Goal: Task Accomplishment & Management: Use online tool/utility

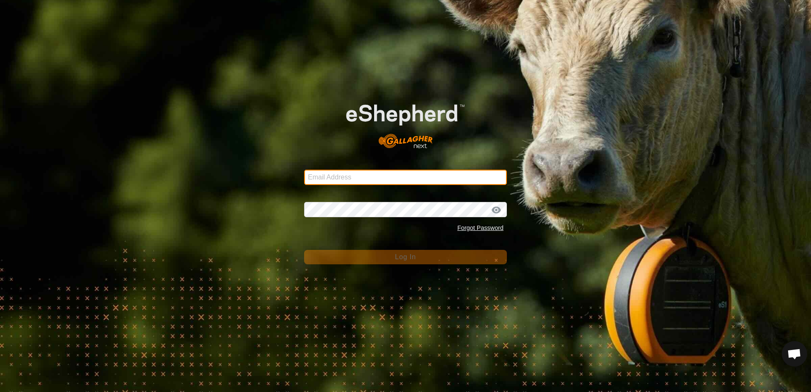
click at [319, 178] on input "Email Address" at bounding box center [405, 177] width 203 height 15
type input "[EMAIL_ADDRESS][DOMAIN_NAME]"
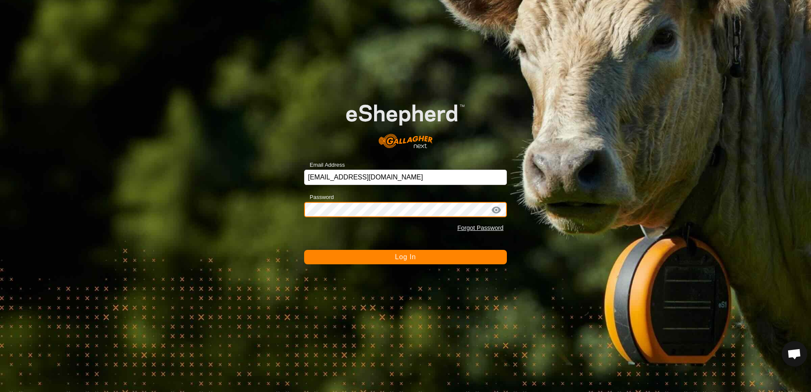
click at [304, 250] on button "Log In" at bounding box center [405, 257] width 203 height 14
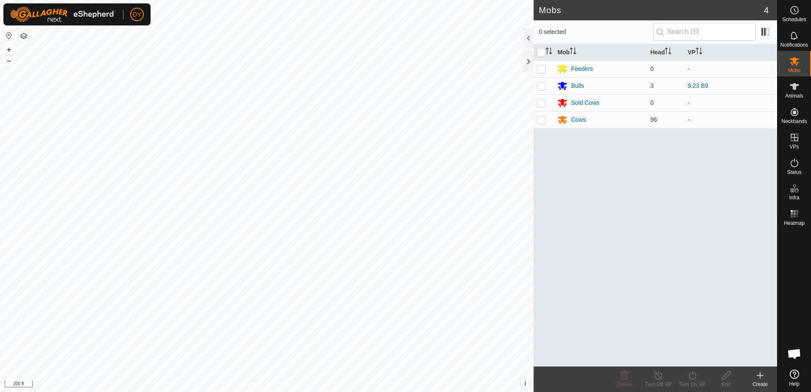
click at [760, 376] on icon at bounding box center [760, 375] width 10 height 10
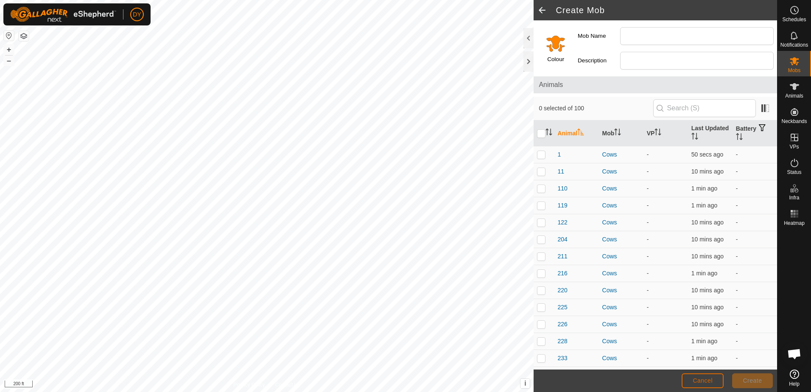
click at [717, 381] on button "Cancel" at bounding box center [703, 380] width 42 height 15
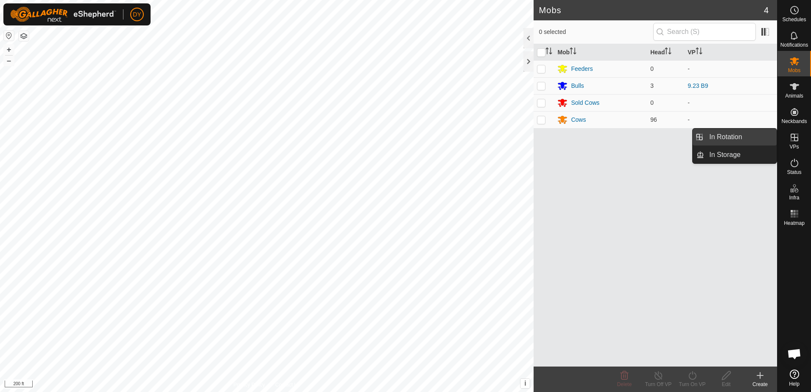
drag, startPoint x: 776, startPoint y: 141, endPoint x: 755, endPoint y: 136, distance: 21.4
click at [755, 136] on link "In Rotation" at bounding box center [740, 137] width 73 height 17
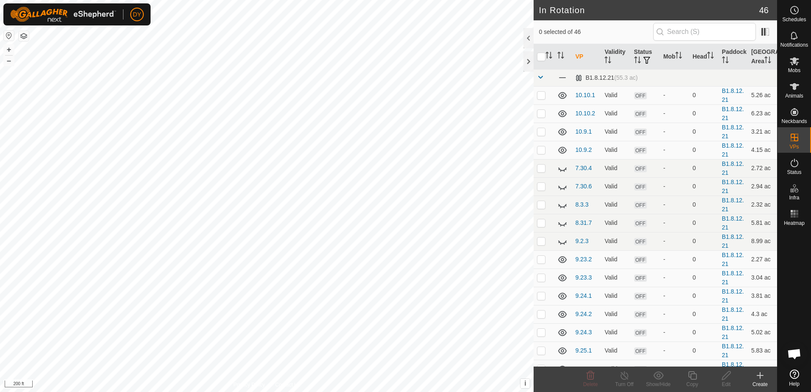
click at [761, 376] on icon at bounding box center [760, 376] width 6 height 0
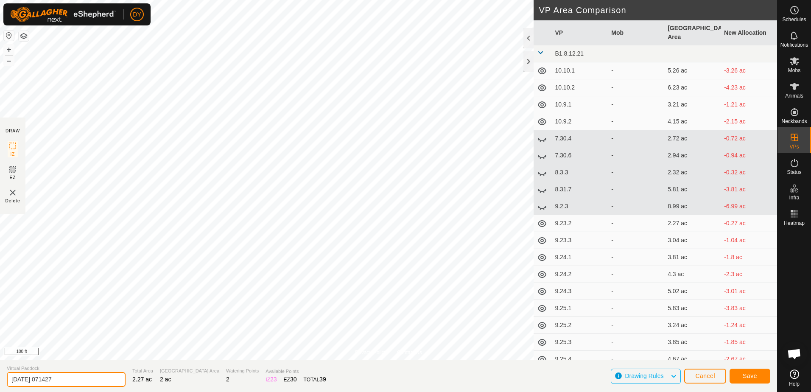
drag, startPoint x: 67, startPoint y: 379, endPoint x: 17, endPoint y: 381, distance: 50.1
click at [18, 381] on input "[DATE] 071427" at bounding box center [66, 379] width 119 height 15
type input "2"
type input "10.11.1"
click at [757, 377] on span "Save" at bounding box center [750, 376] width 14 height 7
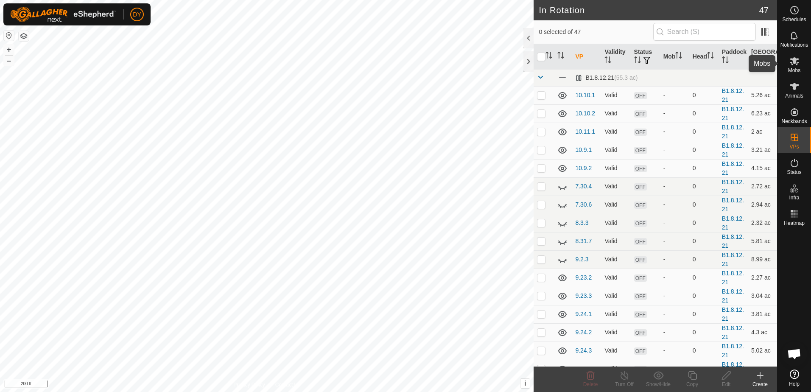
click at [795, 67] on es-mob-svg-icon at bounding box center [794, 61] width 15 height 14
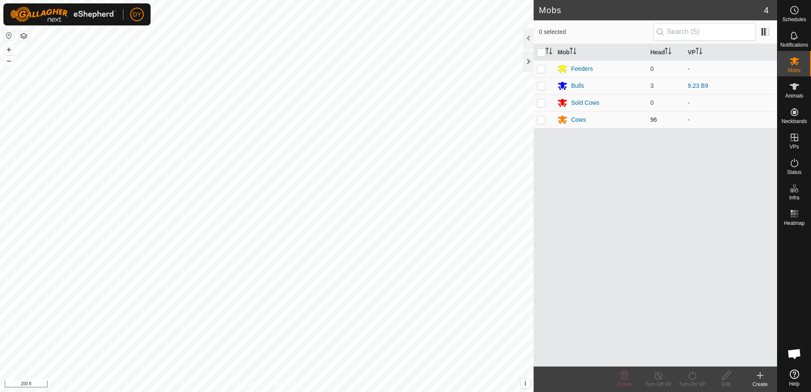
click at [541, 118] on p-checkbox at bounding box center [541, 119] width 8 height 7
checkbox input "true"
click at [696, 377] on icon at bounding box center [693, 375] width 8 height 8
click at [701, 357] on link "Now" at bounding box center [718, 356] width 84 height 17
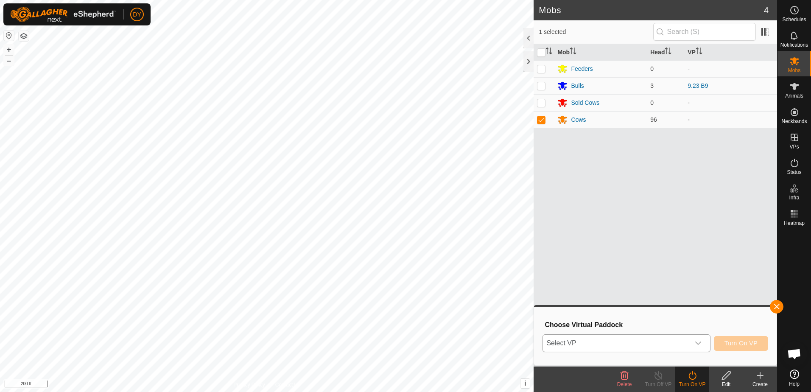
click at [696, 346] on icon "dropdown trigger" at bounding box center [698, 343] width 7 height 7
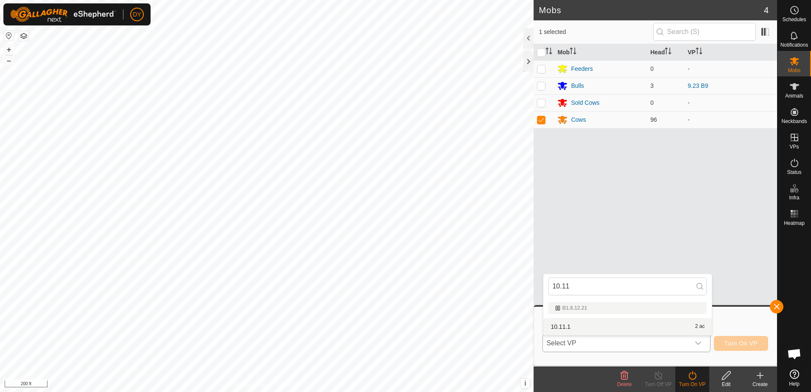
type input "10.11"
click at [555, 324] on li "10.11.1 2 ac" at bounding box center [628, 326] width 168 height 17
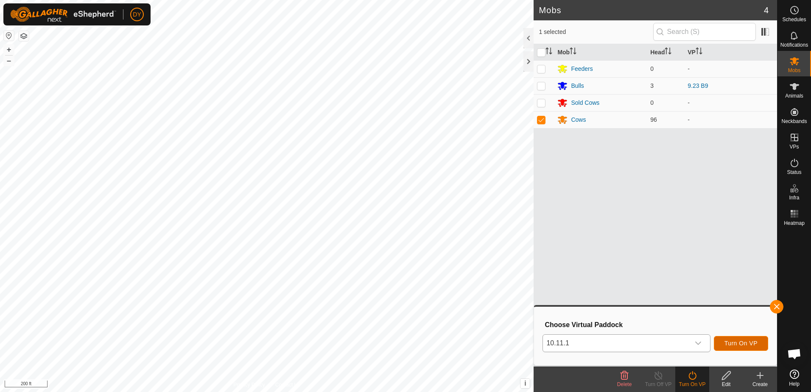
click at [732, 343] on span "Turn On VP" at bounding box center [741, 343] width 33 height 7
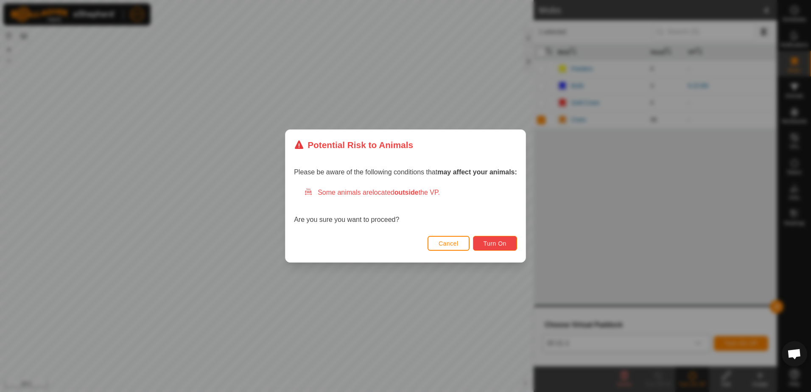
click at [494, 242] on span "Turn On" at bounding box center [495, 243] width 23 height 7
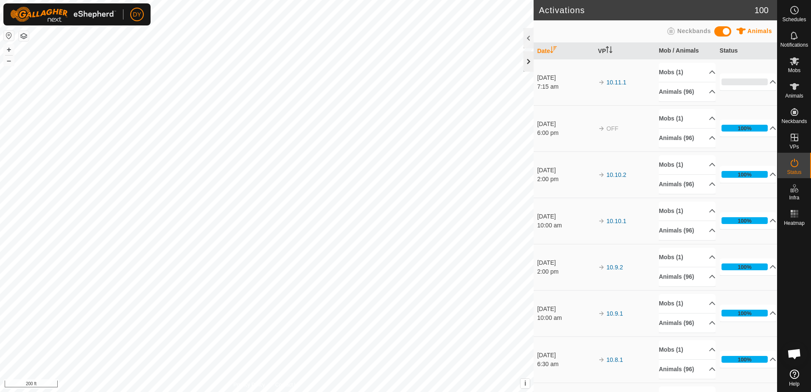
click at [530, 61] on div at bounding box center [529, 61] width 10 height 20
